Goal: Information Seeking & Learning: Learn about a topic

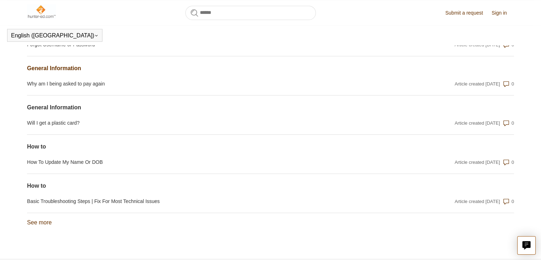
scroll to position [551, 0]
click at [80, 127] on link "Will I get a plastic card?" at bounding box center [197, 122] width 341 height 7
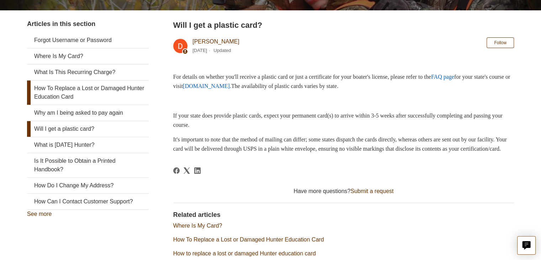
scroll to position [127, 0]
click at [110, 148] on link "What is [DATE] Hunter?" at bounding box center [88, 145] width 122 height 16
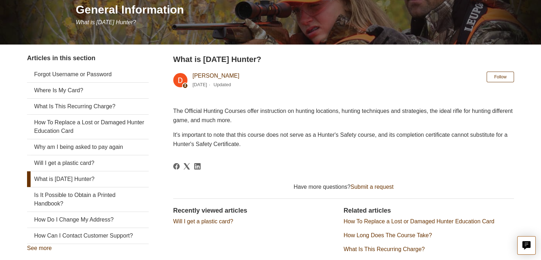
scroll to position [91, 0]
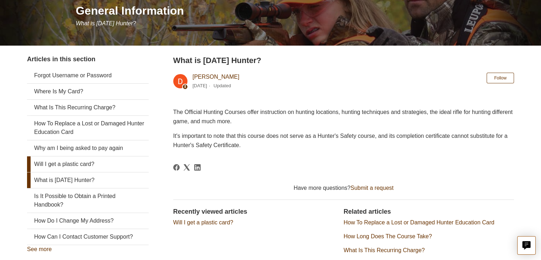
click at [99, 162] on link "Will I get a plastic card?" at bounding box center [88, 164] width 122 height 16
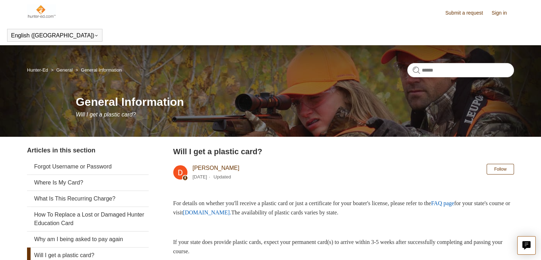
click at [195, 19] on header "Submit a request Sign in" at bounding box center [270, 12] width 487 height 25
